Goal: Download file/media

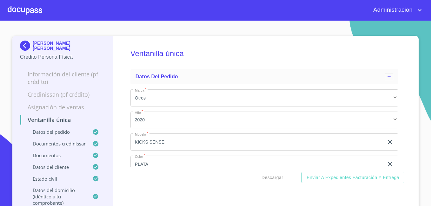
click at [48, 44] on p "[PERSON_NAME] [PERSON_NAME]" at bounding box center [69, 46] width 73 height 10
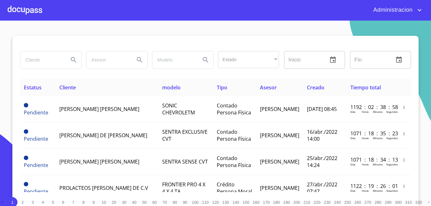
click at [47, 58] on input "search" at bounding box center [41, 59] width 43 height 17
type input "LLANTERA GARROM"
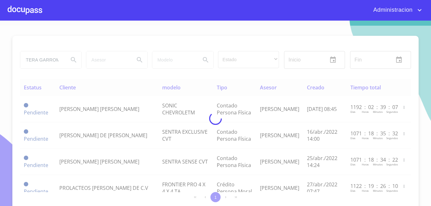
scroll to position [0, 0]
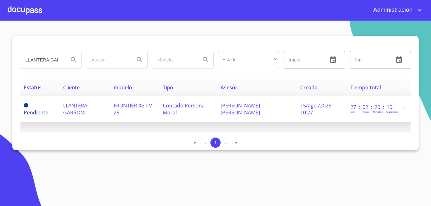
click at [72, 114] on span "LLANTERA GARROM" at bounding box center [75, 109] width 24 height 14
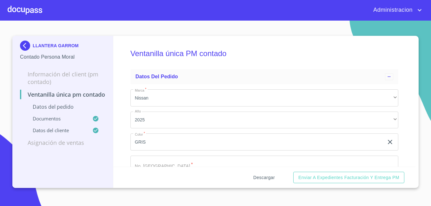
click at [272, 181] on span "Descargar" at bounding box center [264, 178] width 22 height 8
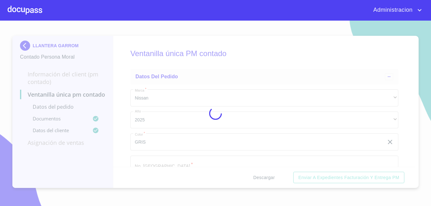
click at [272, 181] on div at bounding box center [215, 114] width 431 height 186
click at [272, 181] on div "0%" at bounding box center [215, 114] width 431 height 186
click at [272, 181] on div "5%" at bounding box center [215, 114] width 431 height 186
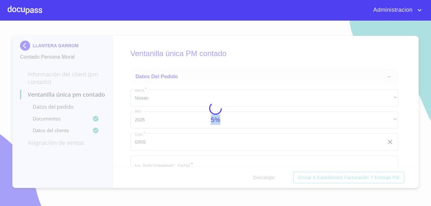
click at [272, 181] on div "5%" at bounding box center [215, 114] width 431 height 186
click at [272, 181] on div "15%" at bounding box center [215, 114] width 431 height 186
click at [272, 181] on div "20%" at bounding box center [215, 114] width 431 height 186
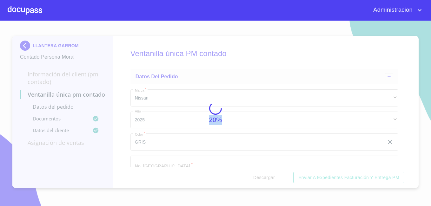
click at [272, 181] on div "20%" at bounding box center [215, 114] width 431 height 186
click at [265, 178] on div "20%" at bounding box center [215, 114] width 431 height 186
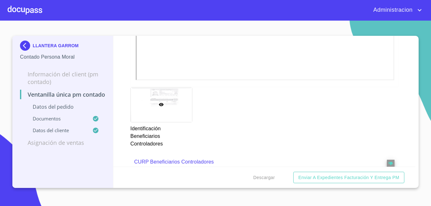
scroll to position [1694, 0]
